Goal: Transaction & Acquisition: Obtain resource

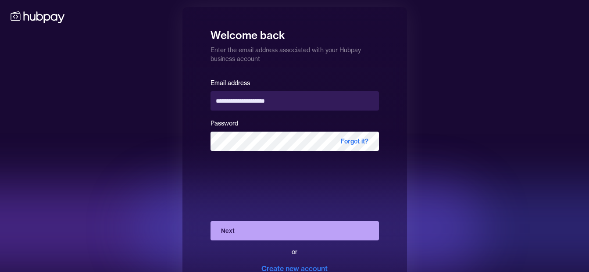
click at [266, 233] on button "Next" at bounding box center [294, 230] width 168 height 19
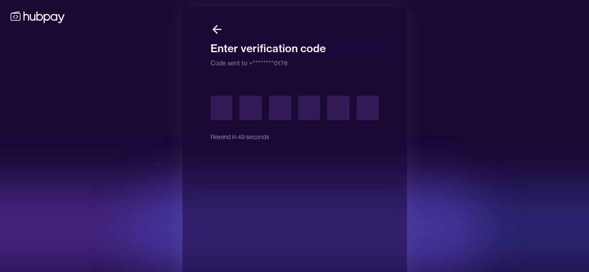
type input "*"
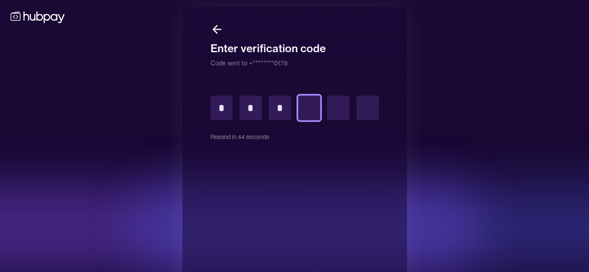
type input "*"
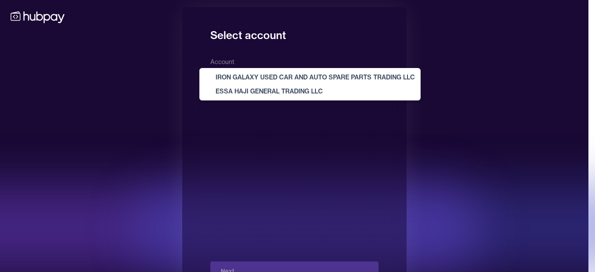
click at [361, 79] on body "**********" at bounding box center [294, 151] width 589 height 303
select select "**********"
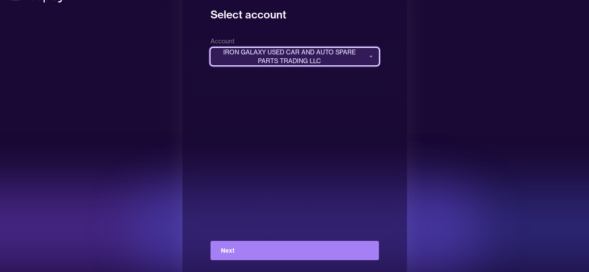
scroll to position [32, 0]
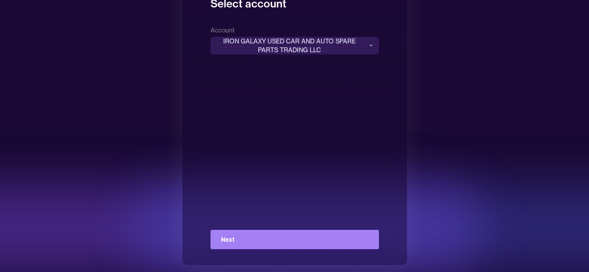
click at [279, 243] on button "Next" at bounding box center [294, 239] width 168 height 19
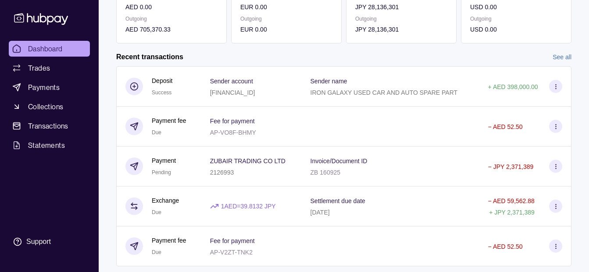
scroll to position [178, 0]
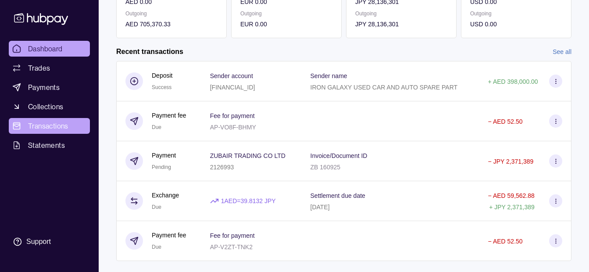
click at [62, 122] on span "Transactions" at bounding box center [48, 126] width 40 height 11
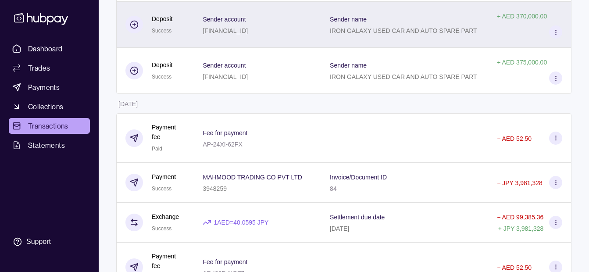
scroll to position [7820, 0]
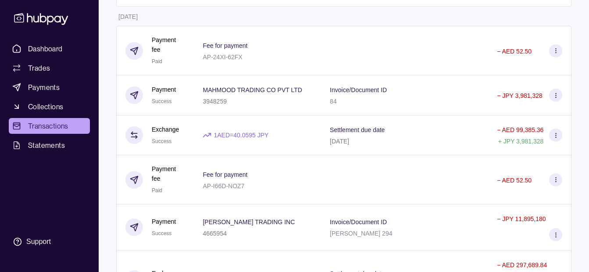
click at [342, 106] on div "Invoice/Document ID 84" at bounding box center [404, 95] width 167 height 40
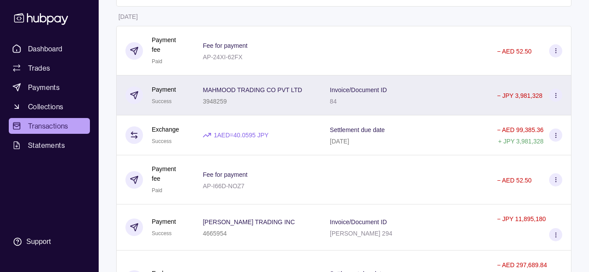
click at [275, 100] on div "3948259" at bounding box center [252, 101] width 99 height 11
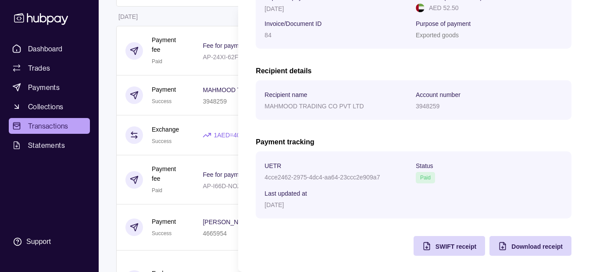
scroll to position [186, 0]
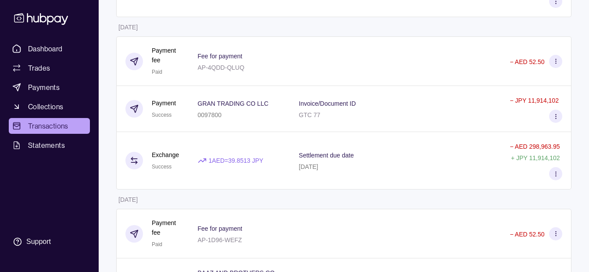
scroll to position [9633, 0]
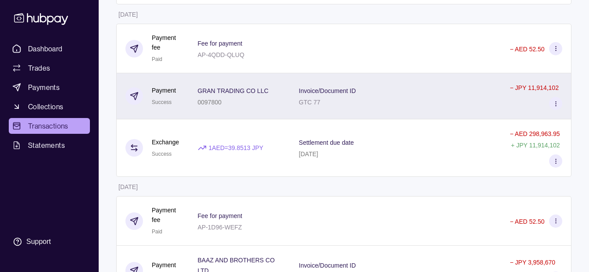
click at [320, 99] on p "GTC 77" at bounding box center [309, 102] width 21 height 7
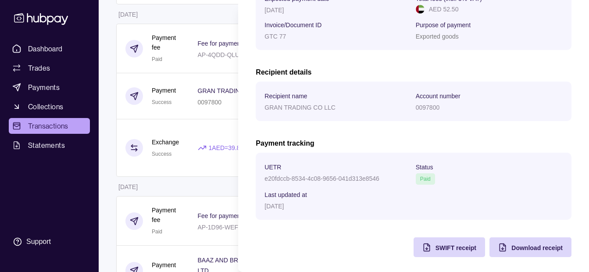
scroll to position [186, 0]
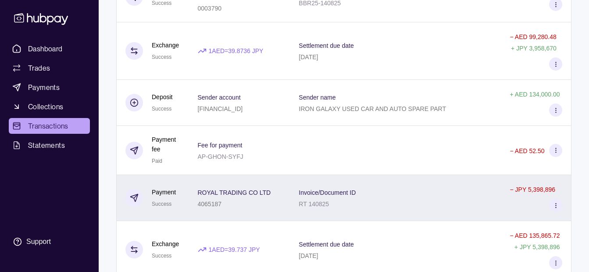
scroll to position [9939, 0]
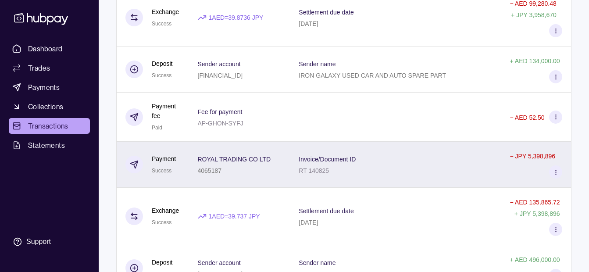
click at [383, 153] on div "Invoice/Document ID RT 140825" at bounding box center [395, 164] width 193 height 22
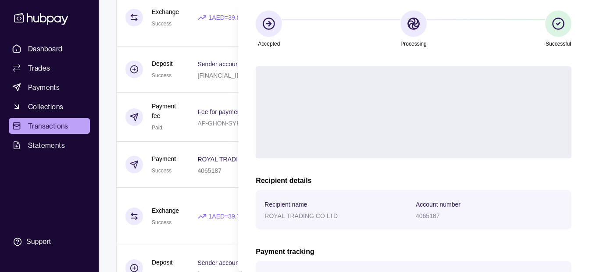
scroll to position [186, 0]
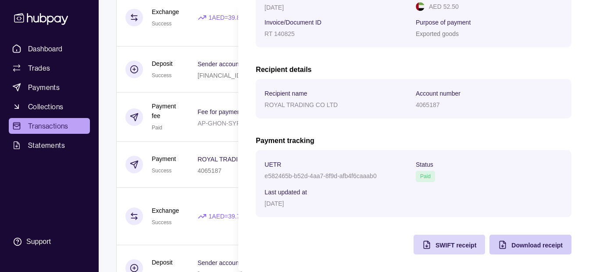
click at [529, 239] on div "Download receipt" at bounding box center [536, 244] width 51 height 11
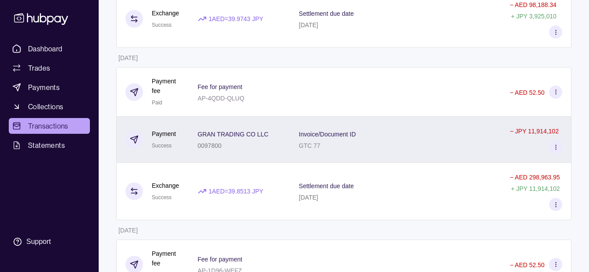
scroll to position [9589, 0]
click at [252, 140] on div "0097800" at bounding box center [233, 145] width 71 height 11
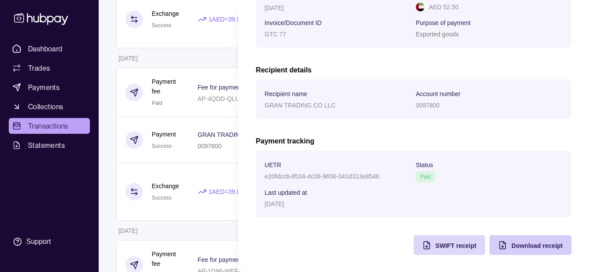
scroll to position [186, 0]
click at [522, 242] on span "Download receipt" at bounding box center [536, 245] width 51 height 7
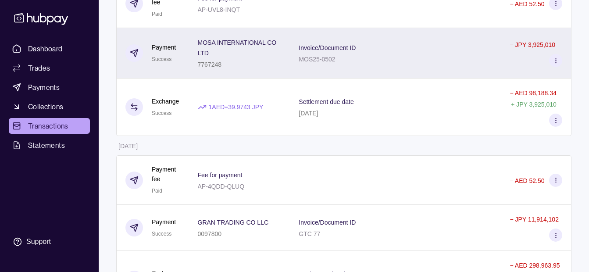
scroll to position [9413, 0]
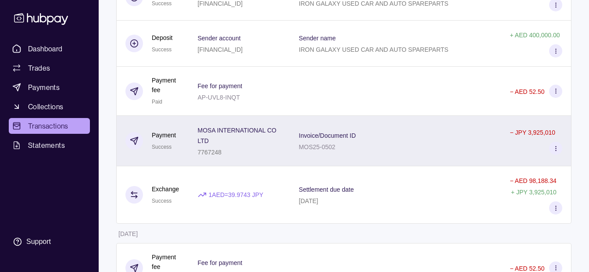
click at [432, 130] on div "Invoice/Document ID MOS25-0502" at bounding box center [395, 141] width 193 height 22
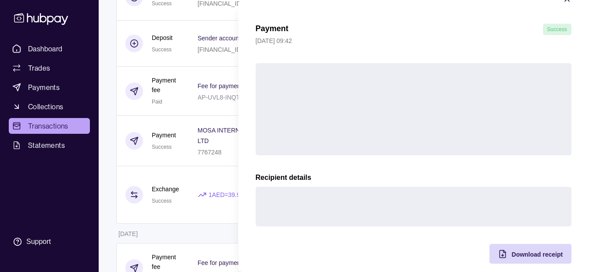
scroll to position [32, 0]
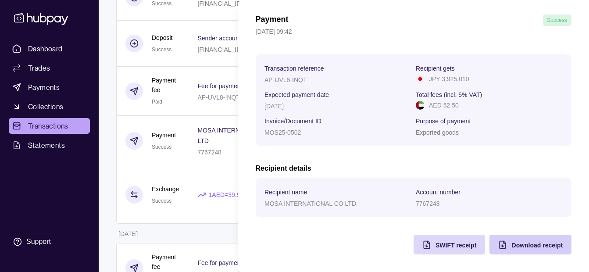
click at [527, 247] on span "Download receipt" at bounding box center [536, 245] width 51 height 7
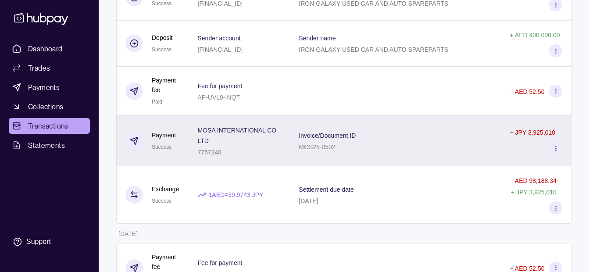
click at [212, 128] on span "MOSA INTERNATIONAL CO LTD" at bounding box center [240, 135] width 84 height 21
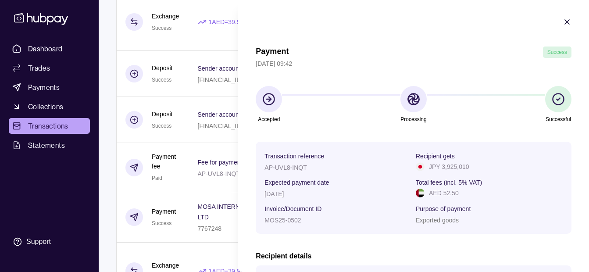
scroll to position [9326, 0]
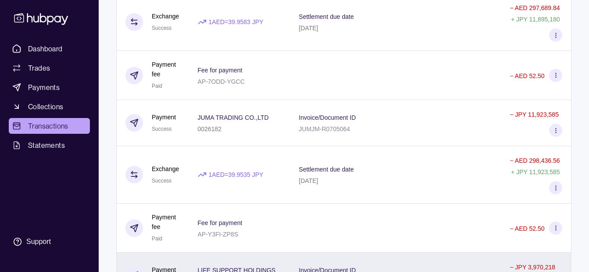
scroll to position [8887, 0]
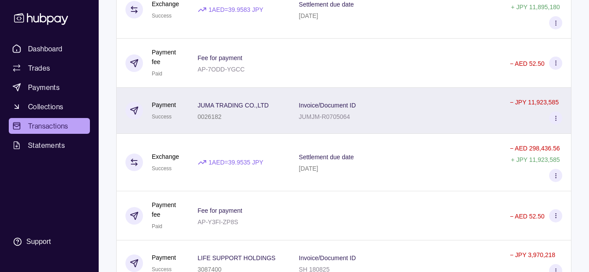
click at [345, 113] on p "JUMJM-R0705064" at bounding box center [324, 116] width 51 height 7
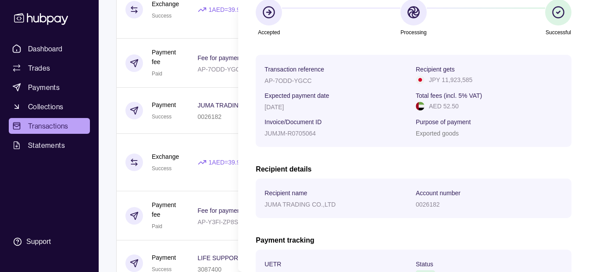
scroll to position [186, 0]
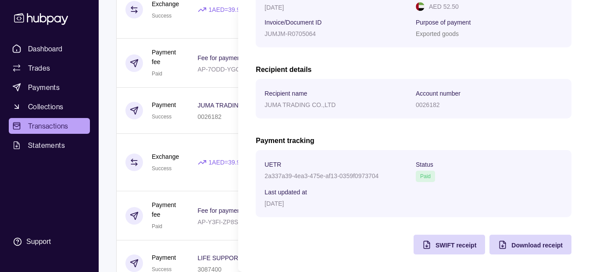
drag, startPoint x: 513, startPoint y: 245, endPoint x: 515, endPoint y: 255, distance: 10.7
click at [515, 253] on div "Download receipt" at bounding box center [524, 245] width 78 height 20
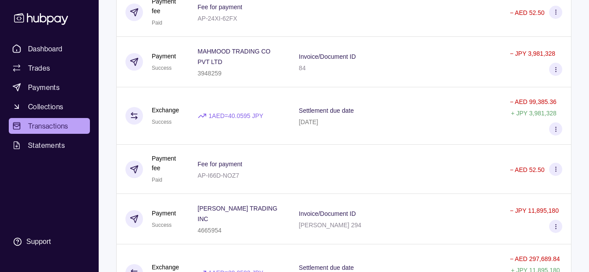
scroll to position [8580, 0]
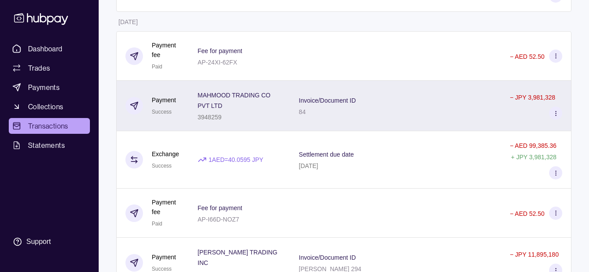
click at [314, 106] on div "84" at bounding box center [327, 111] width 57 height 11
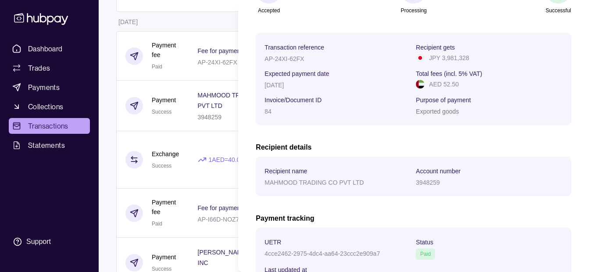
scroll to position [186, 0]
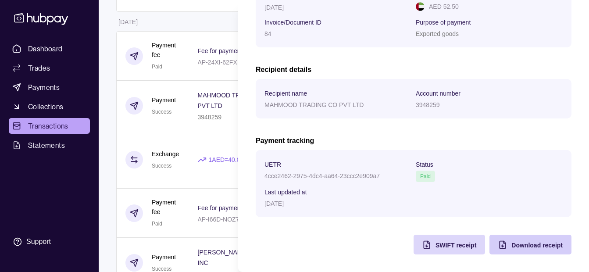
click at [511, 248] on span "Download receipt" at bounding box center [536, 245] width 51 height 7
